Goal: Register for event/course

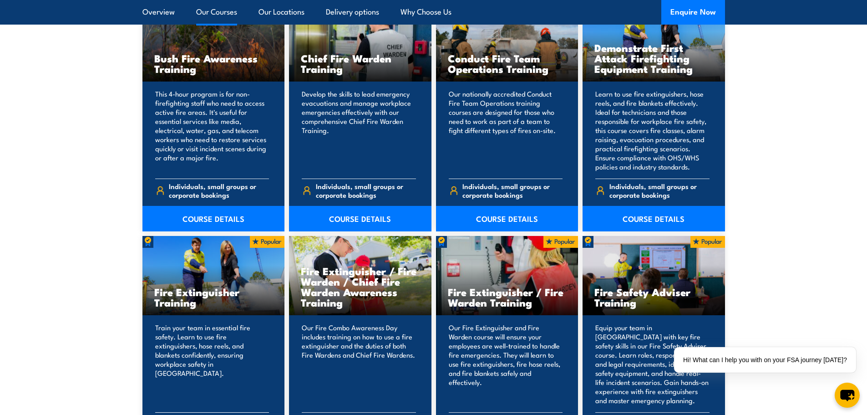
scroll to position [728, 0]
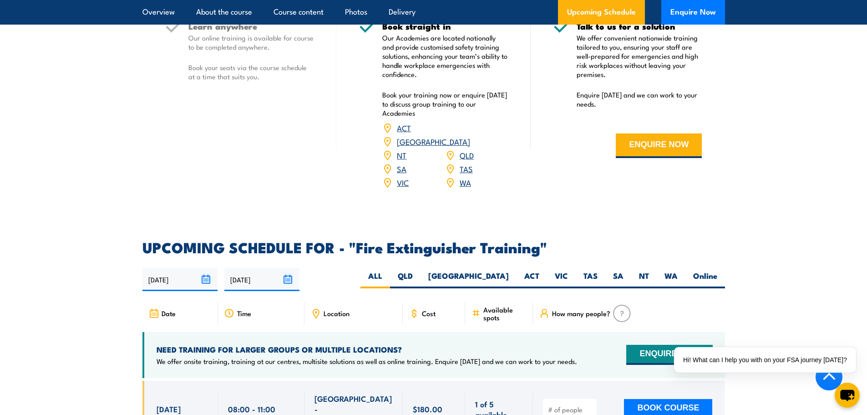
scroll to position [1411, 0]
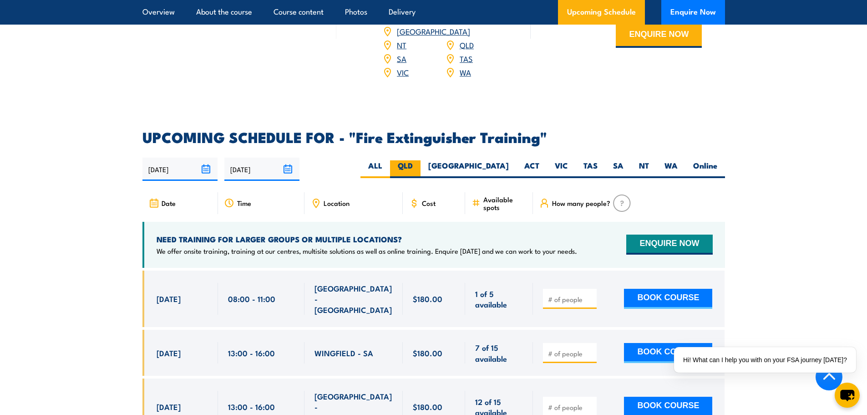
click at [420, 160] on label "QLD" at bounding box center [405, 169] width 30 height 18
click at [419, 160] on input "QLD" at bounding box center [416, 163] width 6 height 6
radio input "true"
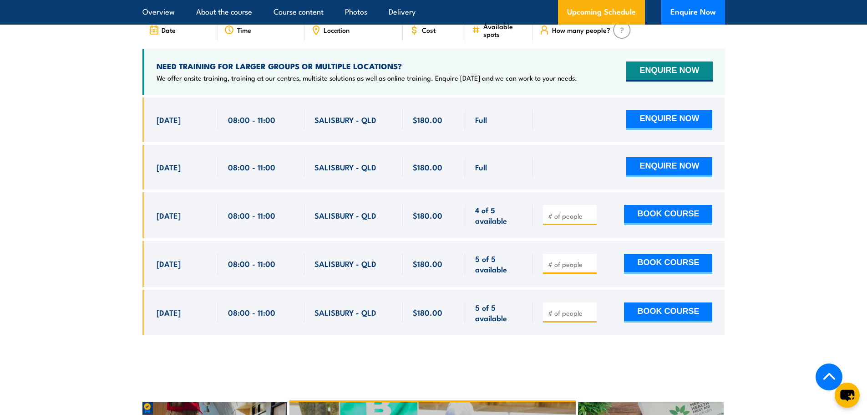
scroll to position [1572, 0]
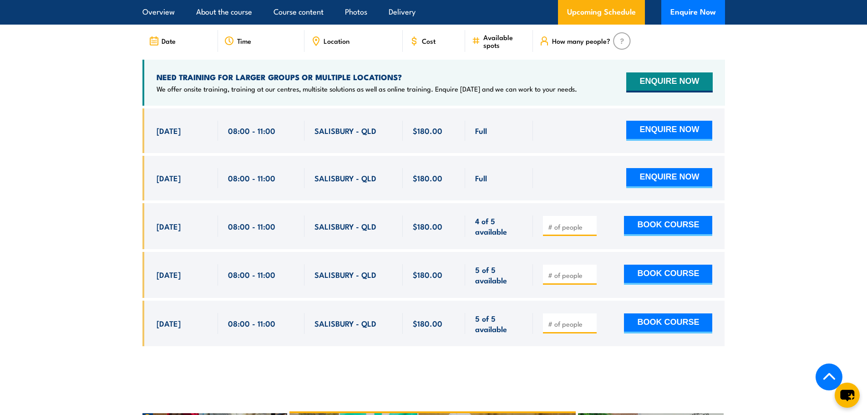
click at [575, 222] on input "number" at bounding box center [571, 226] width 46 height 9
type input "1"
click at [588, 222] on input "1" at bounding box center [571, 226] width 46 height 9
click at [738, 196] on section "UPCOMING SCHEDULE FOR - "Fire Extinguisher Training" 05/10/2025 03/04/2026" at bounding box center [433, 163] width 867 height 391
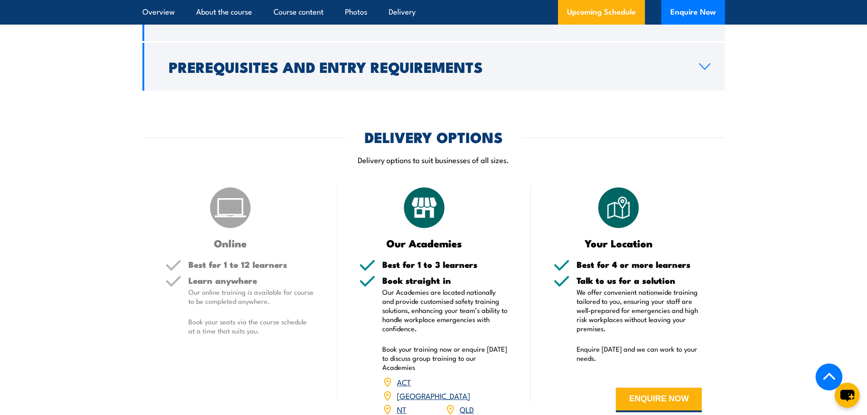
scroll to position [1001, 0]
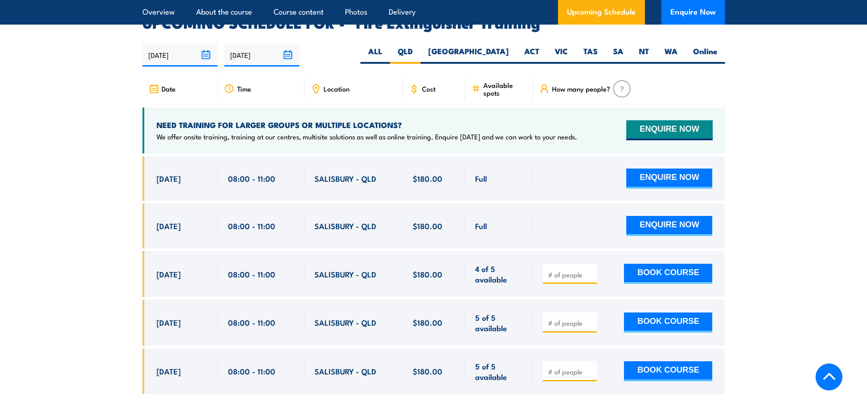
scroll to position [1527, 0]
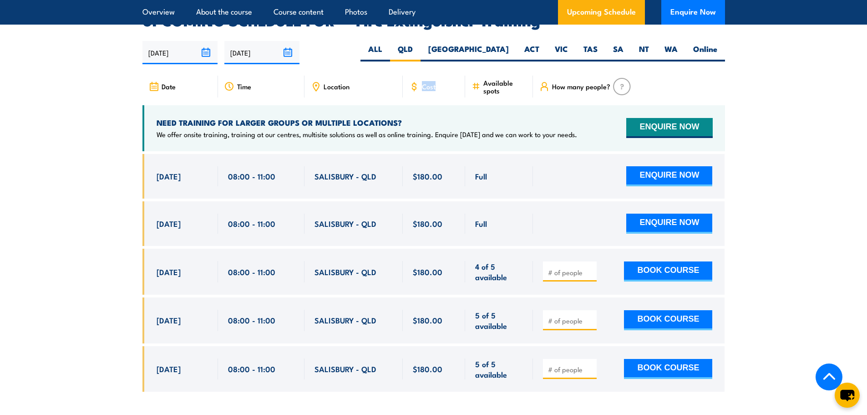
drag, startPoint x: 410, startPoint y: 76, endPoint x: 460, endPoint y: 77, distance: 50.5
click at [460, 77] on div "Cost" at bounding box center [434, 87] width 63 height 22
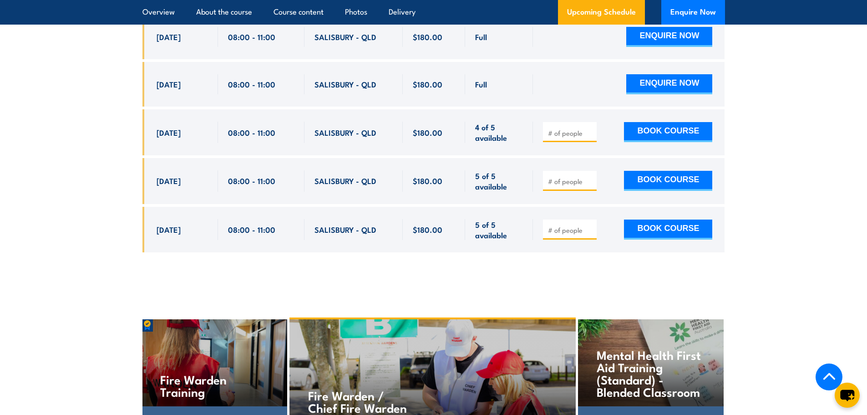
scroll to position [1845, 0]
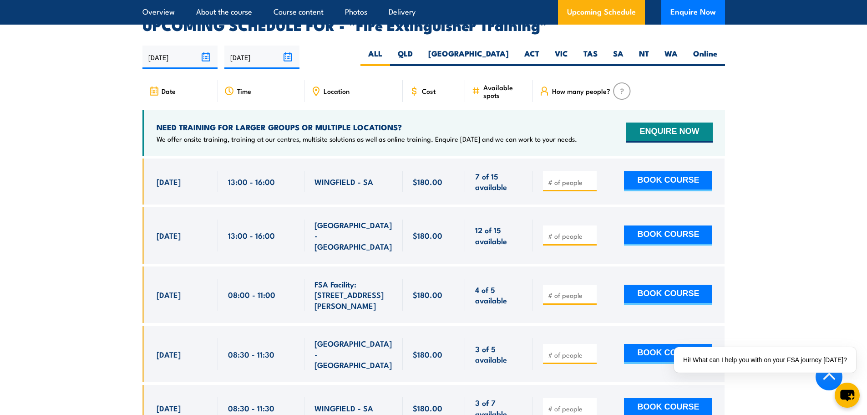
scroll to position [1456, 0]
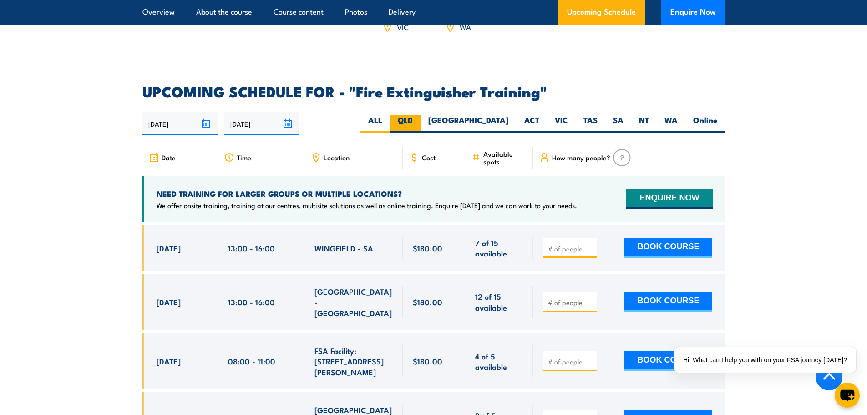
click at [420, 115] on label "QLD" at bounding box center [405, 124] width 30 height 18
click at [419, 115] on input "QLD" at bounding box center [416, 118] width 6 height 6
radio input "true"
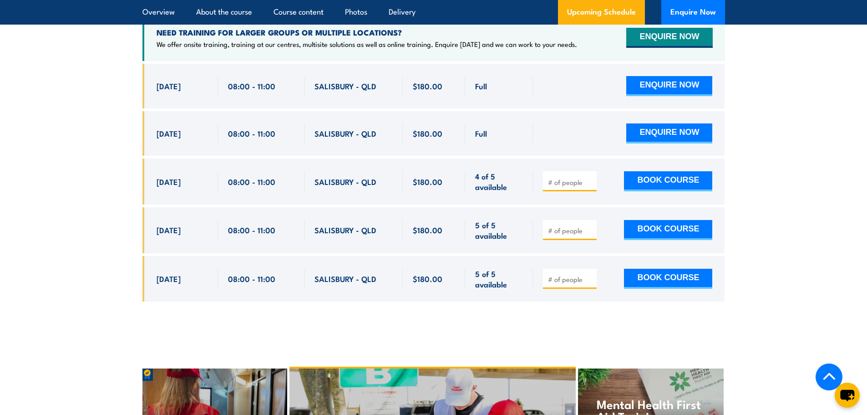
scroll to position [1618, 0]
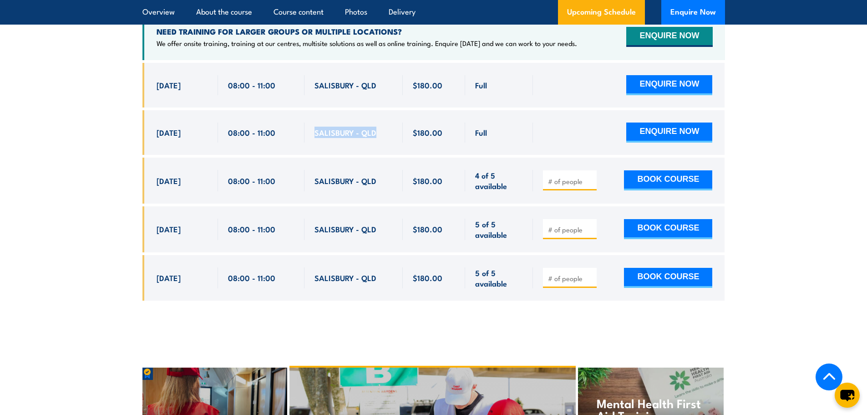
drag, startPoint x: 378, startPoint y: 116, endPoint x: 311, endPoint y: 121, distance: 67.5
click at [311, 121] on div "SALISBURY - QLD" at bounding box center [353, 132] width 98 height 45
copy span "SALISBURY - QLD"
click at [333, 91] on div "SALISBURY - QLD" at bounding box center [353, 85] width 98 height 45
drag, startPoint x: 394, startPoint y: 56, endPoint x: 471, endPoint y: 126, distance: 104.1
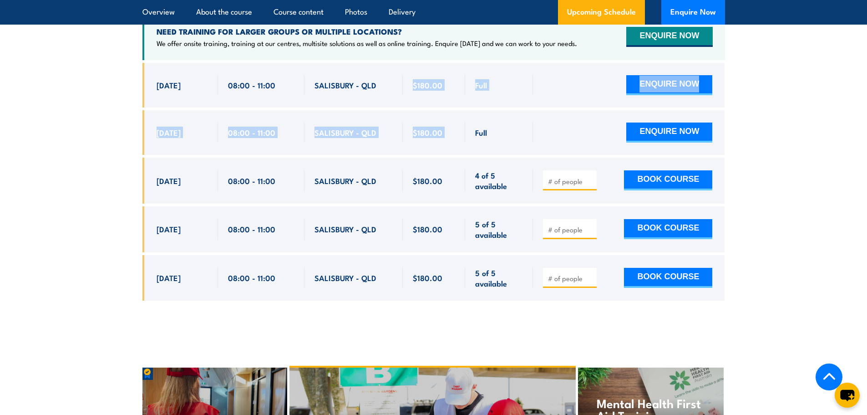
click at [471, 126] on div "Full Full" at bounding box center [433, 188] width 582 height 251
click at [471, 126] on div "Full" at bounding box center [499, 132] width 68 height 45
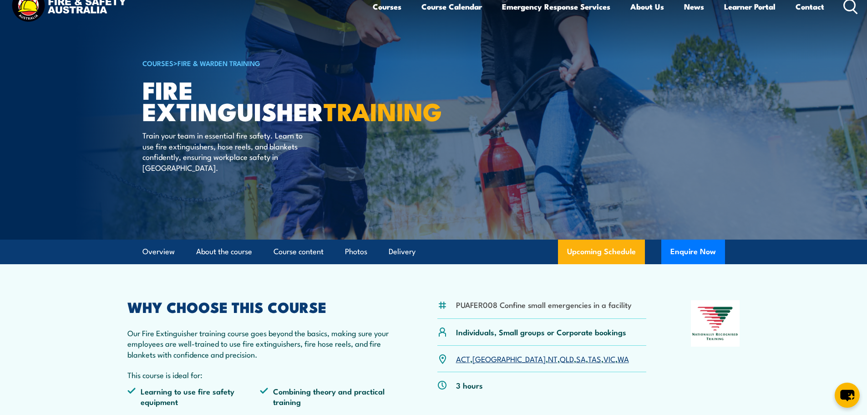
scroll to position [0, 0]
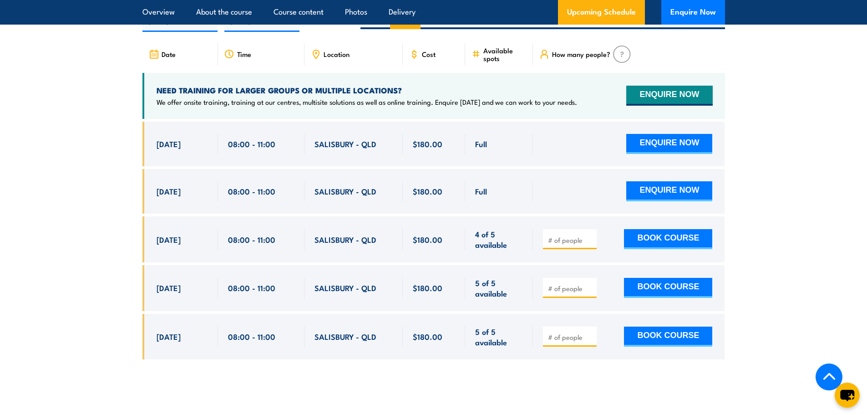
scroll to position [1456, 0]
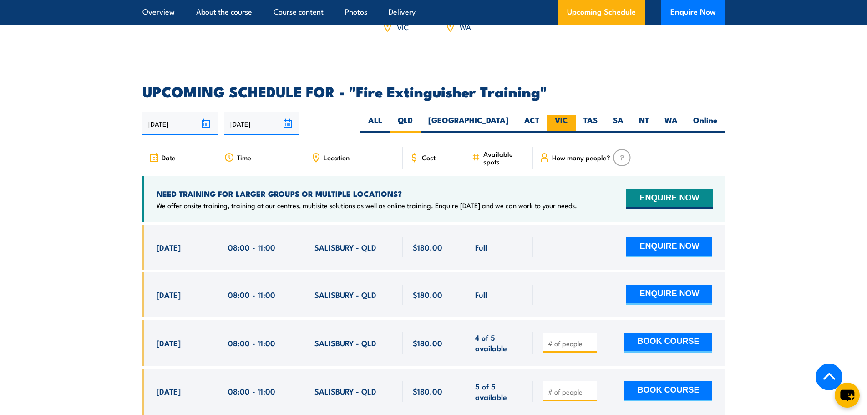
click at [566, 115] on label "VIC" at bounding box center [561, 124] width 29 height 18
click at [568, 115] on input "VIC" at bounding box center [571, 118] width 6 height 6
radio input "true"
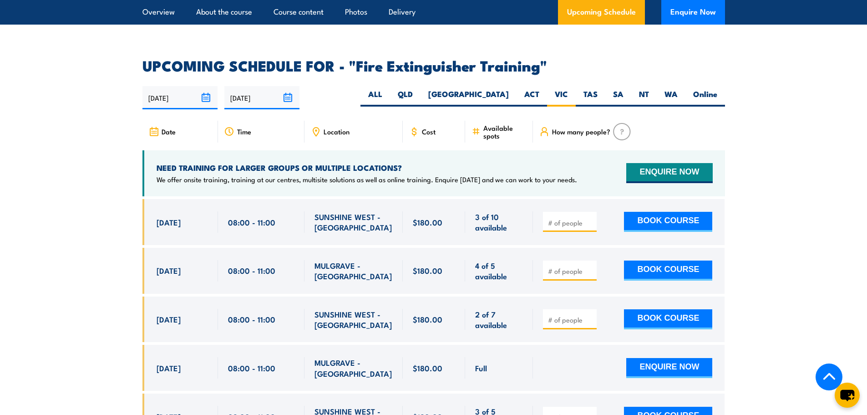
scroll to position [1481, 0]
click at [805, 216] on section "UPCOMING SCHEDULE FOR - "Fire Extinguisher Training" 05/10/2025 03/04/2026" at bounding box center [433, 353] width 867 height 588
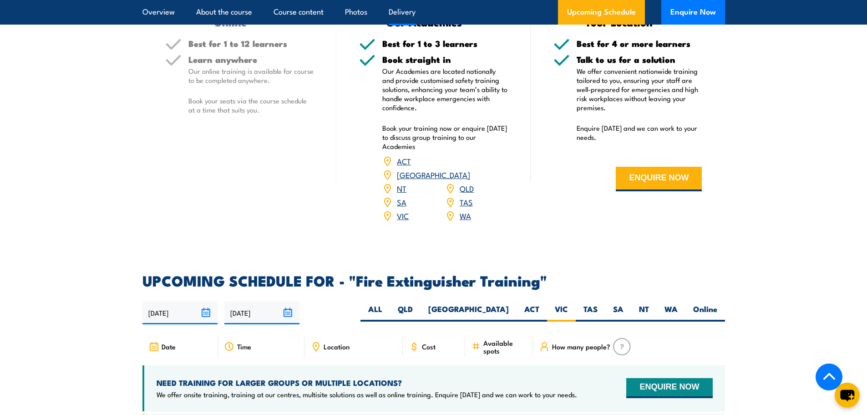
scroll to position [1254, 0]
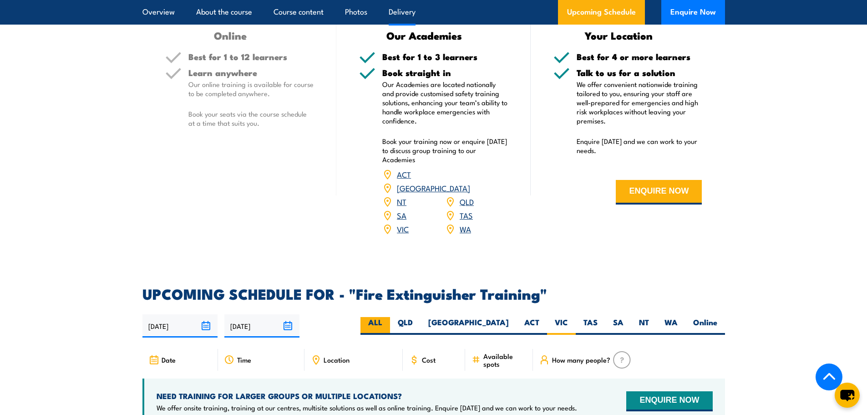
click at [390, 317] on label "ALL" at bounding box center [375, 326] width 30 height 18
click at [388, 317] on input "ALL" at bounding box center [385, 320] width 6 height 6
radio input "true"
